Goal: Contribute content: Contribute content

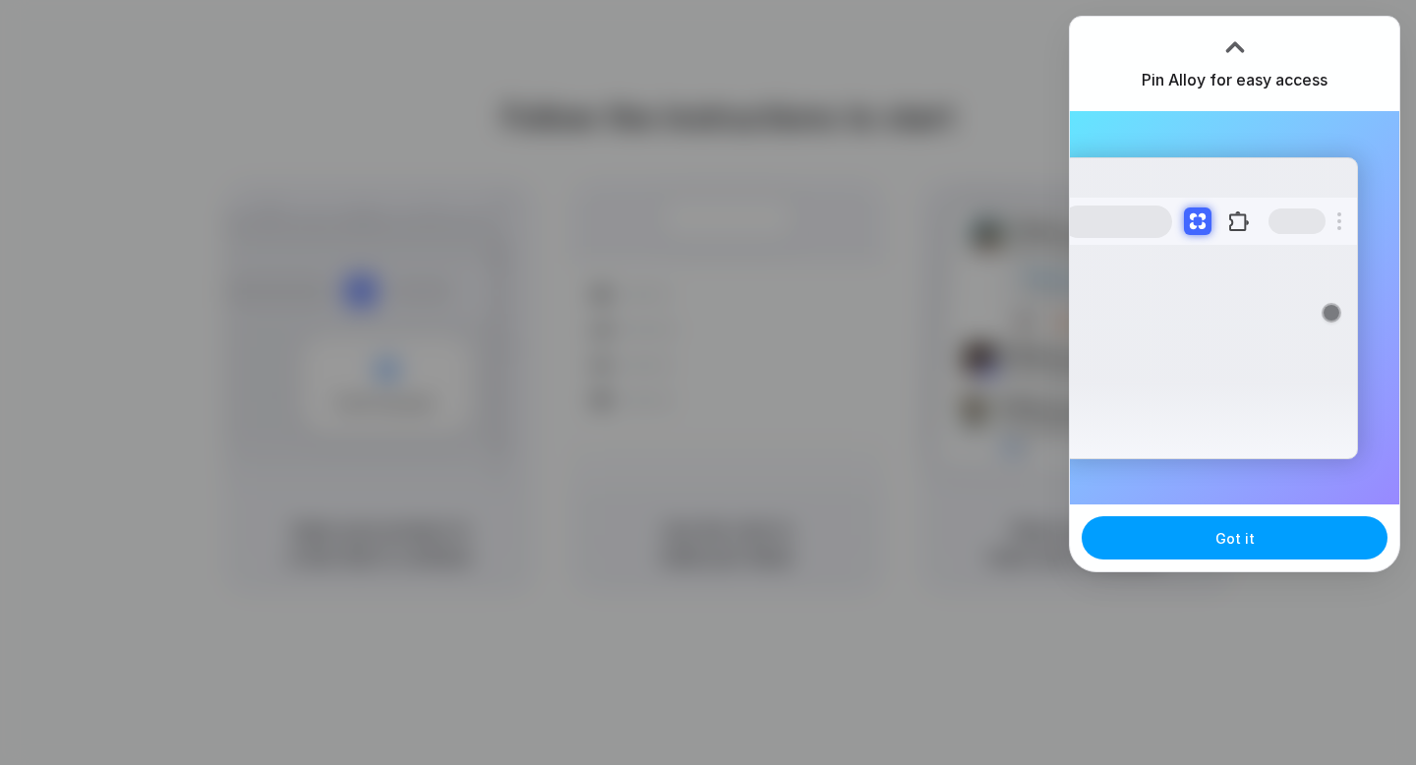
click at [1272, 534] on button "Got it" at bounding box center [1235, 537] width 306 height 43
